Goal: Check status: Check status

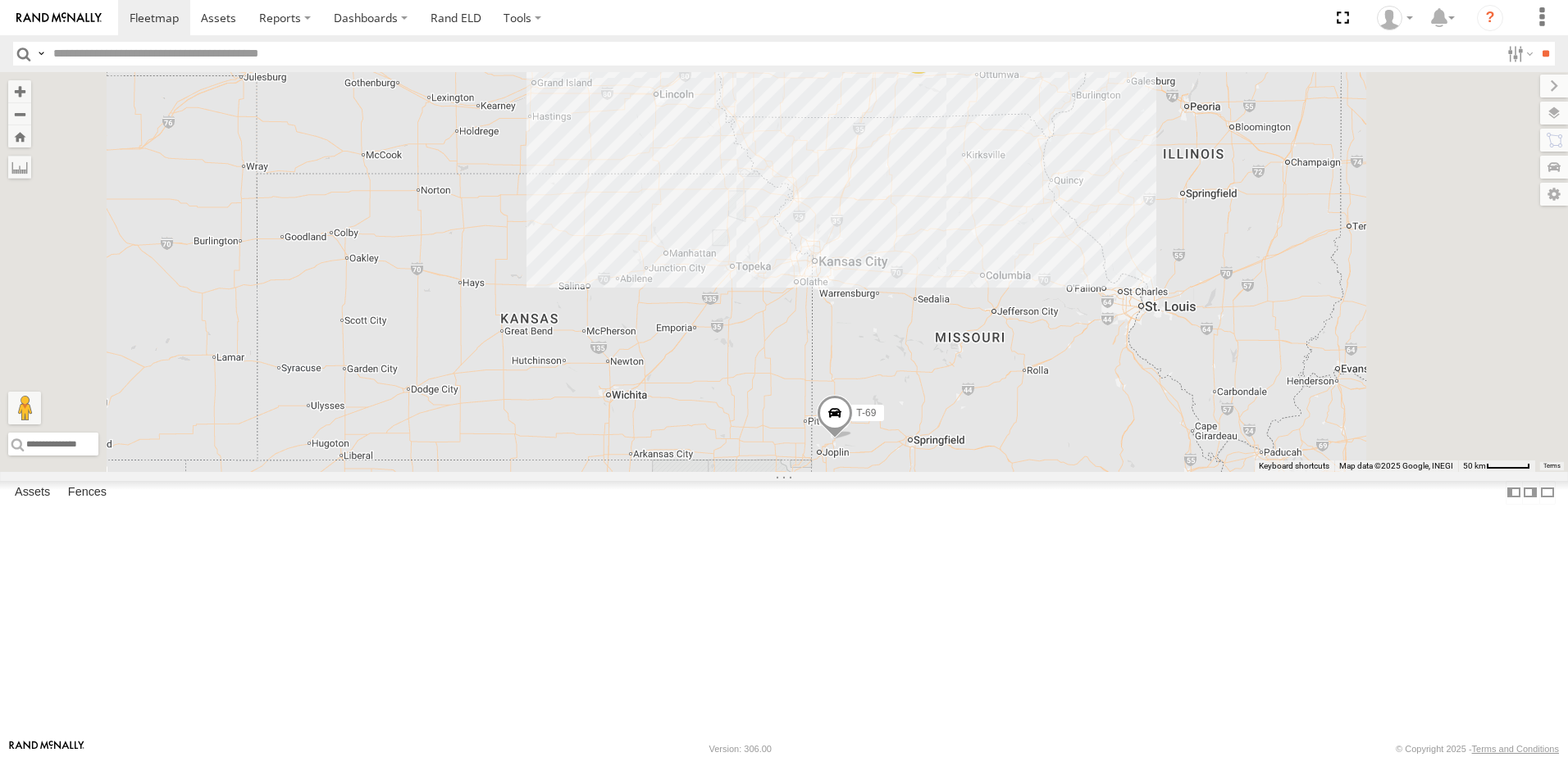
click at [0, 0] on div "49" at bounding box center [0, 0] width 0 height 0
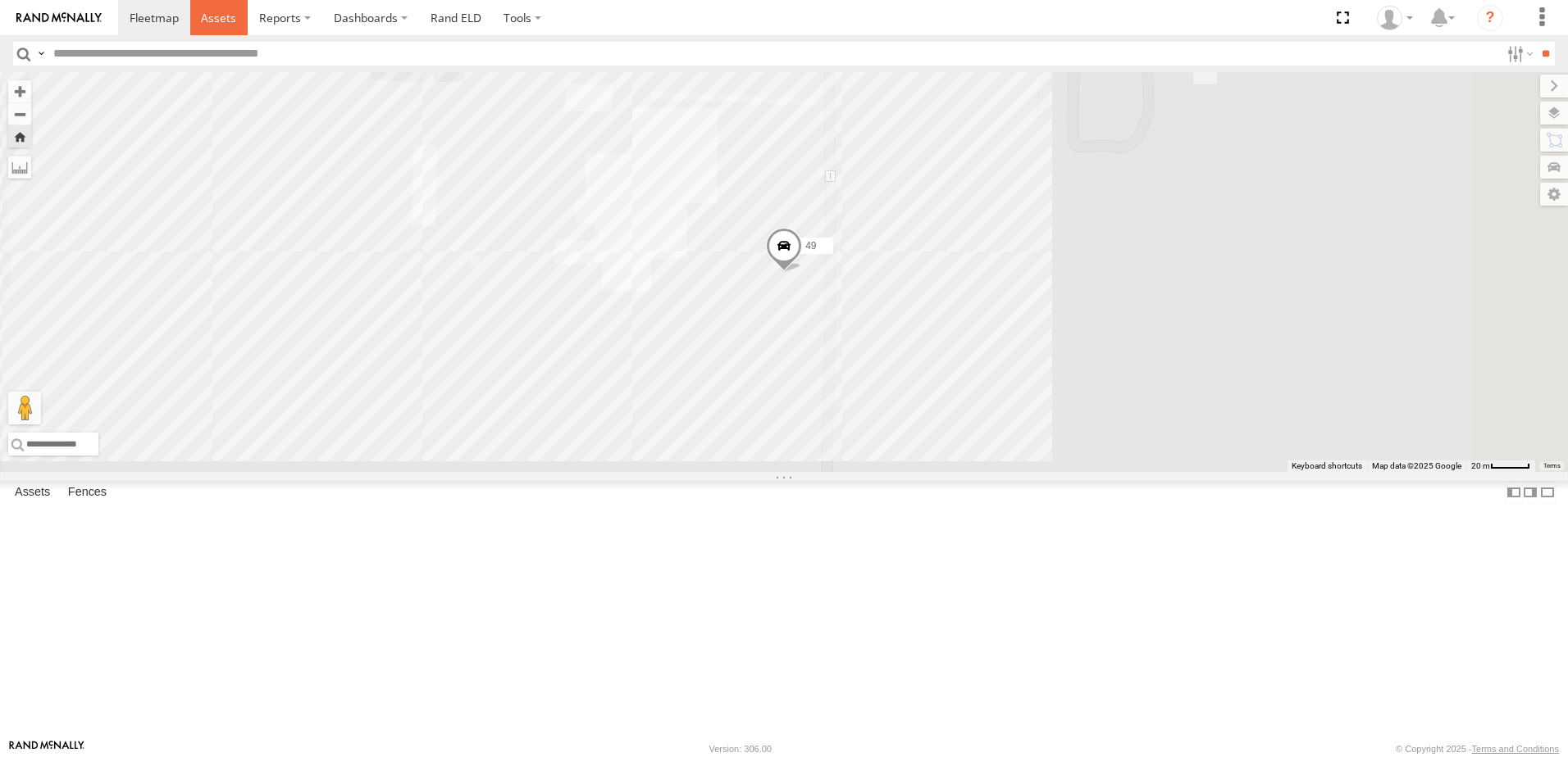
click at [216, 17] on span at bounding box center [218, 17] width 35 height 15
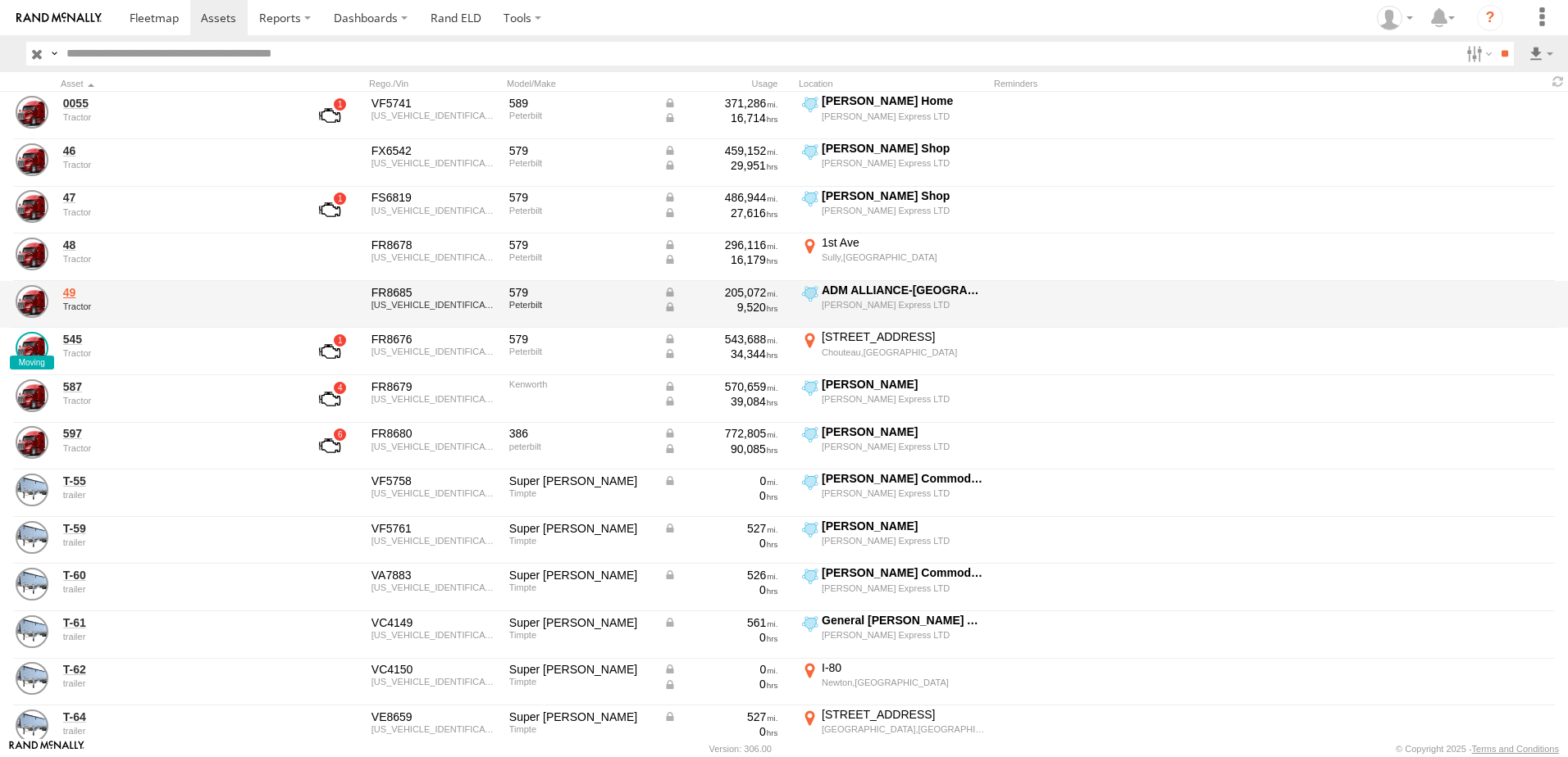
click at [72, 291] on link "49" at bounding box center [176, 292] width 225 height 15
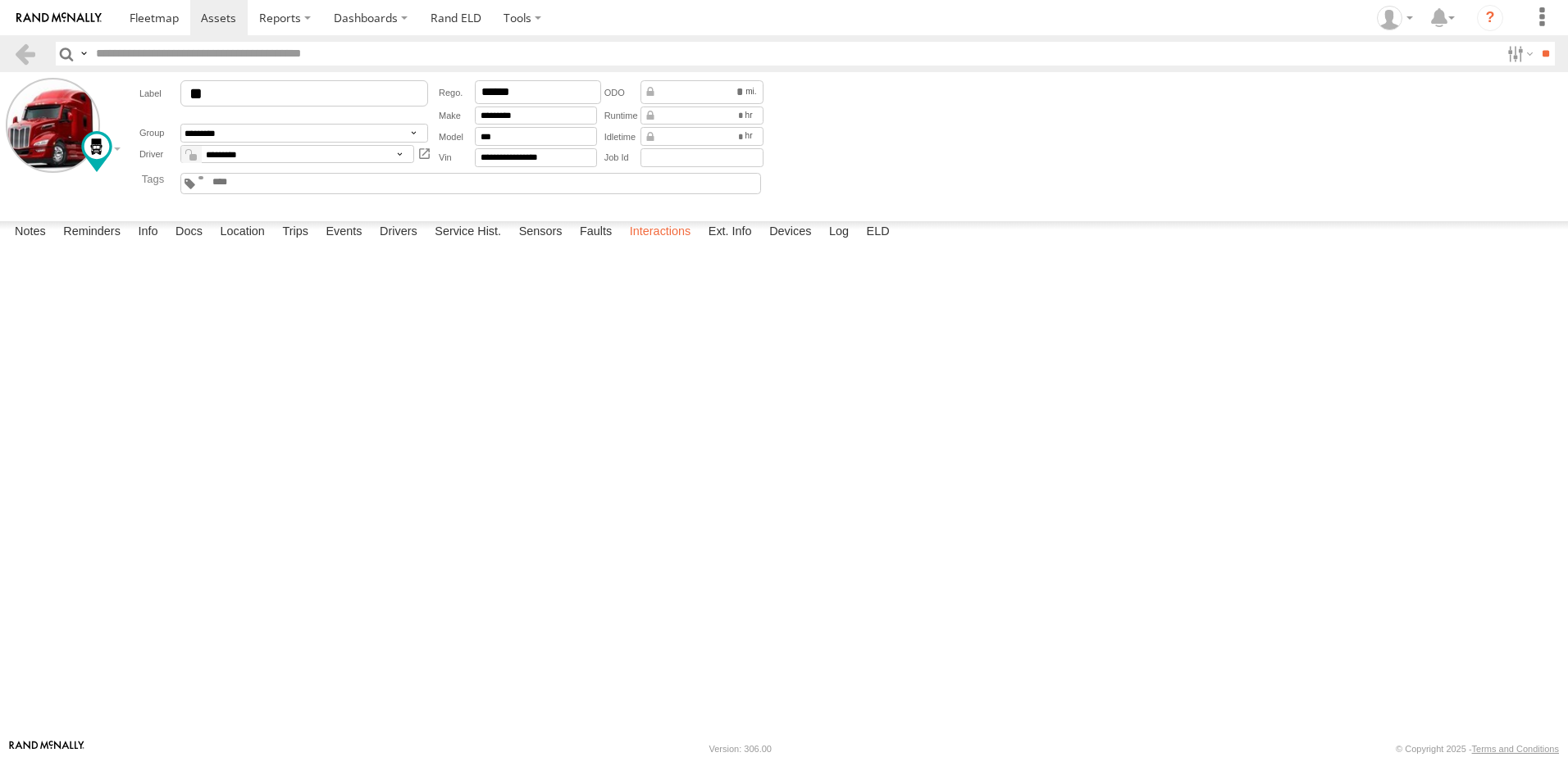
click at [660, 244] on label "Interactions" at bounding box center [660, 232] width 78 height 23
